Goal: Find specific page/section: Find specific page/section

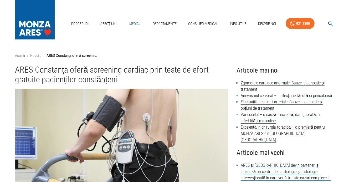
click at [135, 24] on link "Medici" at bounding box center [134, 23] width 17 height 11
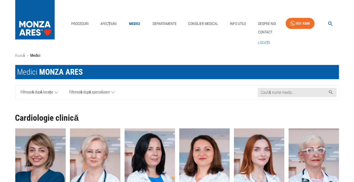
click at [265, 43] on link "Locații" at bounding box center [264, 42] width 14 height 9
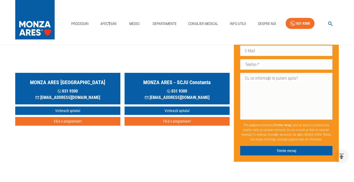
scroll to position [70, 0]
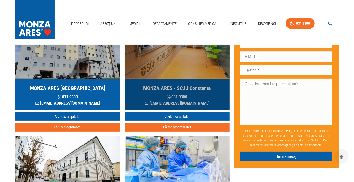
click at [165, 87] on h5 "MONZA ARES - SCJU Constanta" at bounding box center [177, 87] width 67 height 7
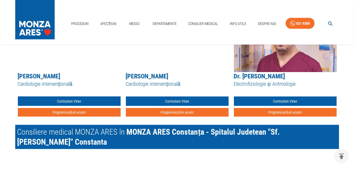
scroll to position [702, 0]
